Goal: Task Accomplishment & Management: Manage account settings

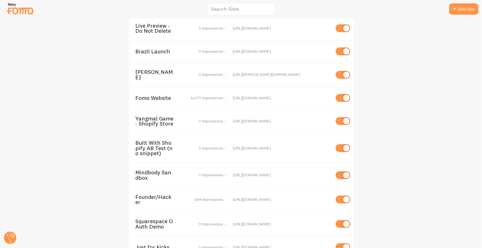
scroll to position [617, 0]
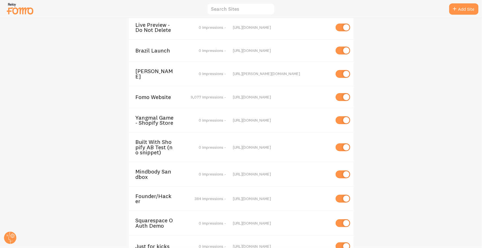
click at [157, 95] on span "Fomo Website" at bounding box center [158, 97] width 45 height 5
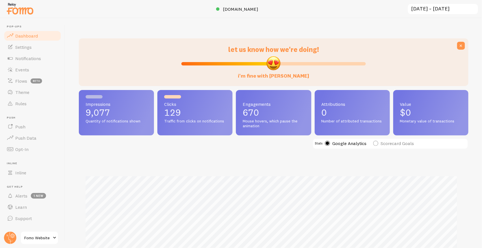
scroll to position [148, 385]
click at [47, 91] on link "Theme" at bounding box center [32, 92] width 58 height 11
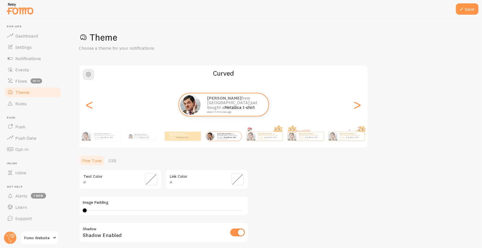
scroll to position [0, 0]
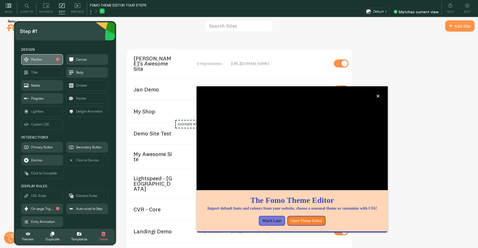
click at [53, 59] on span "Position" at bounding box center [41, 60] width 41 height 10
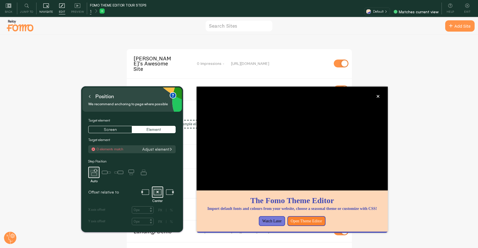
click at [44, 8] on icon at bounding box center [46, 6] width 6 height 6
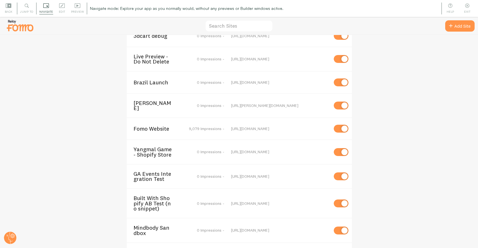
scroll to position [580, 0]
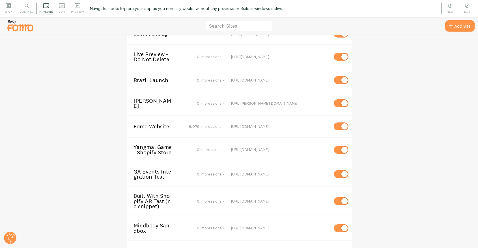
click at [147, 124] on span "Fomo Website" at bounding box center [155, 126] width 45 height 5
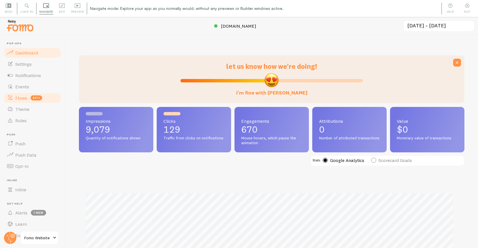
scroll to position [148, 380]
click at [38, 109] on link "Theme" at bounding box center [32, 109] width 58 height 11
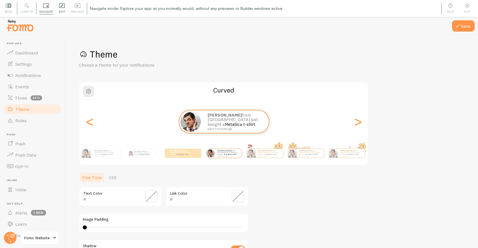
click at [65, 12] on div "Edit Editing is locked and can only be edited by [PERSON_NAME] & Designers" at bounding box center [62, 9] width 12 height 12
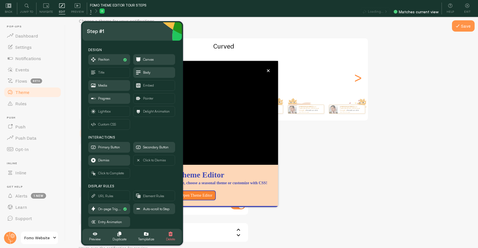
scroll to position [27, 0]
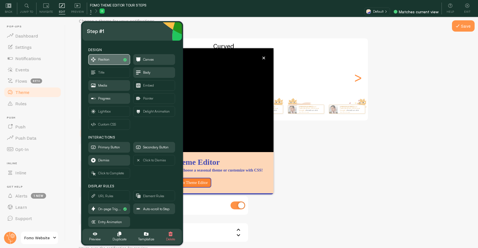
click at [113, 60] on span "Position" at bounding box center [108, 60] width 41 height 10
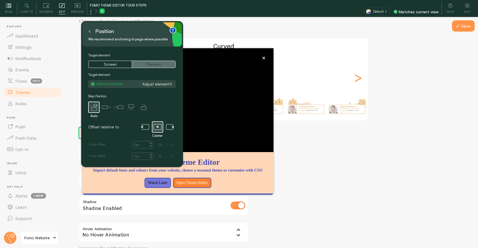
click at [152, 67] on button "Element" at bounding box center [154, 64] width 44 height 7
click at [155, 64] on button "Element" at bounding box center [154, 64] width 44 height 7
click at [156, 82] on button "Adjust element" at bounding box center [157, 84] width 34 height 5
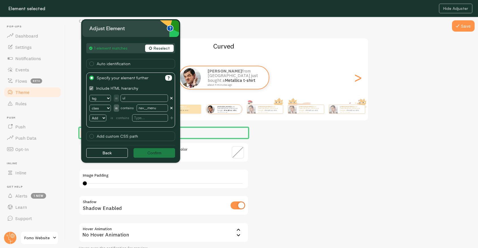
click at [163, 50] on button "Reselect" at bounding box center [159, 48] width 29 height 7
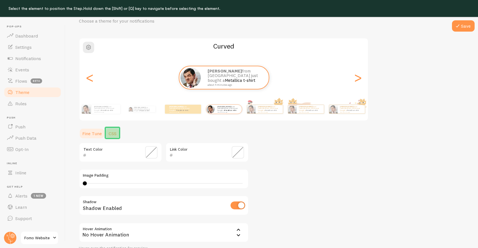
click at [117, 132] on link "CSS" at bounding box center [112, 133] width 15 height 11
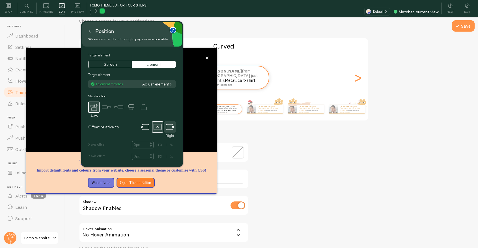
click at [169, 128] on icon at bounding box center [170, 127] width 8 height 8
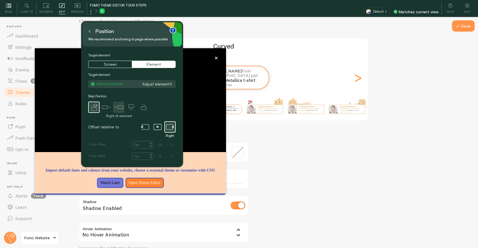
click at [122, 103] on icon at bounding box center [118, 107] width 11 height 11
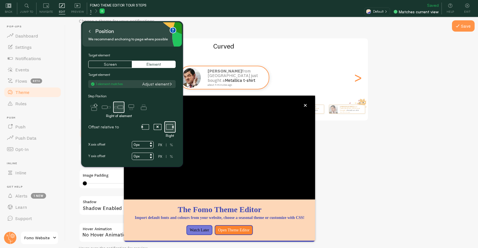
click at [89, 33] on button at bounding box center [90, 31] width 6 height 9
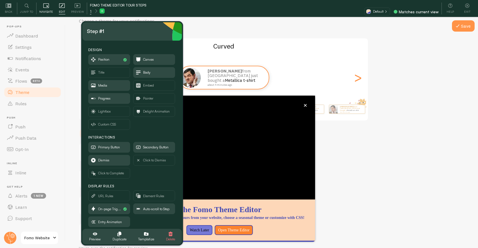
click at [44, 8] on div "Navigate" at bounding box center [45, 9] width 19 height 12
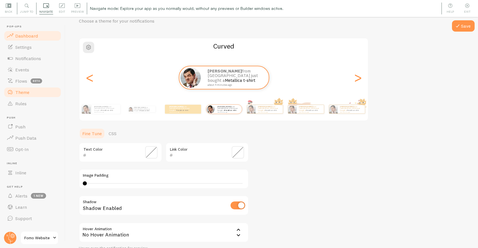
click at [30, 32] on link "Dashboard" at bounding box center [32, 35] width 58 height 11
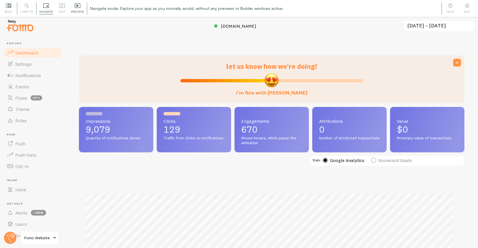
scroll to position [148, 380]
click at [77, 9] on span "Preview" at bounding box center [77, 11] width 13 height 5
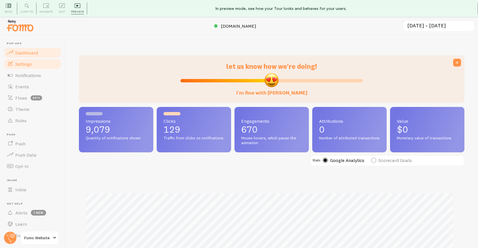
click at [33, 67] on link "Settings" at bounding box center [32, 63] width 58 height 11
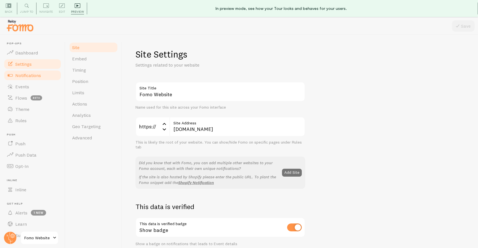
click at [34, 74] on span "Notifications" at bounding box center [28, 76] width 26 height 6
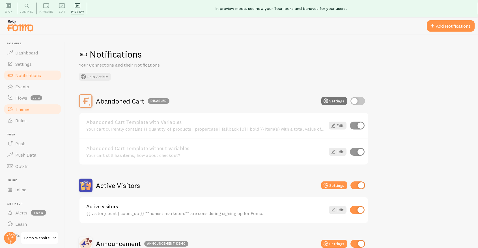
click at [23, 111] on span "Theme" at bounding box center [22, 110] width 14 height 6
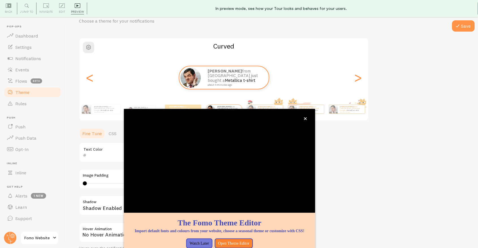
scroll to position [89, 0]
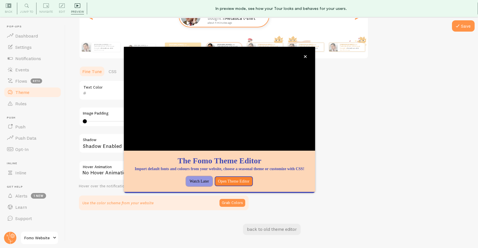
click at [186, 185] on button "Watch Later" at bounding box center [199, 182] width 26 height 10
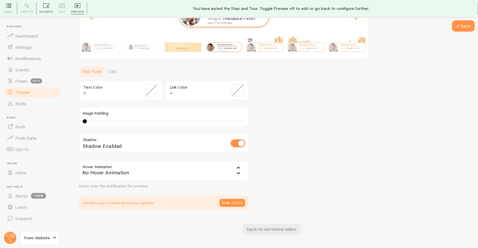
click at [51, 6] on div "Navigate" at bounding box center [45, 9] width 19 height 12
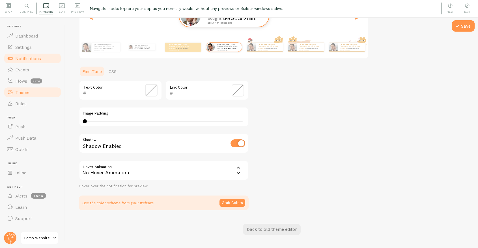
click at [29, 60] on span "Notifications" at bounding box center [28, 59] width 26 height 6
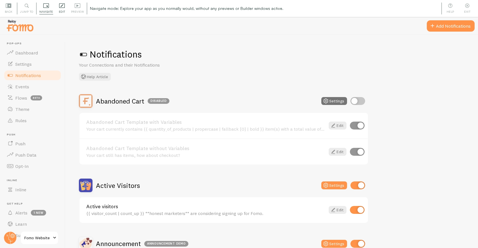
click at [66, 10] on div "Edit Editing is locked and can only be edited by [PERSON_NAME] & Designers" at bounding box center [62, 9] width 12 height 12
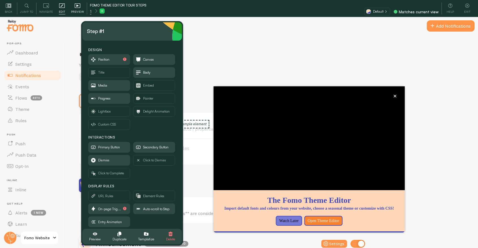
click at [75, 8] on icon at bounding box center [78, 6] width 6 height 6
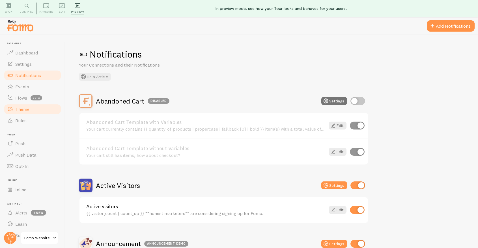
click at [26, 107] on span "Theme" at bounding box center [22, 110] width 14 height 6
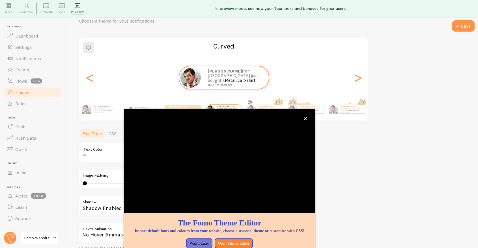
scroll to position [30, 0]
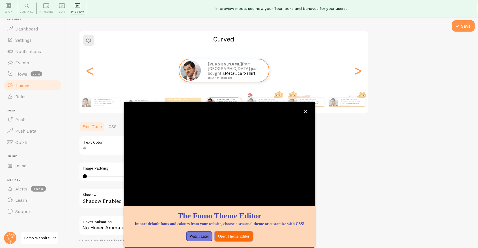
click at [229, 238] on button "Open Theme Editor" at bounding box center [233, 237] width 38 height 10
